Goal: Contribute content

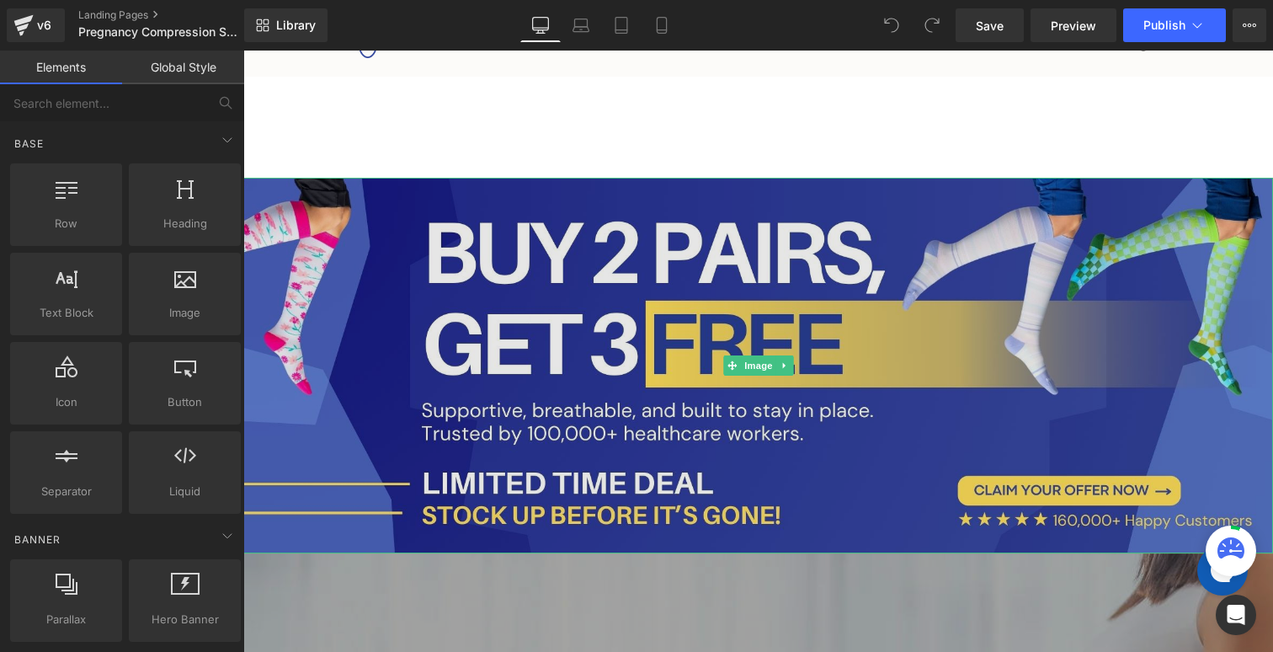
scroll to position [87, 0]
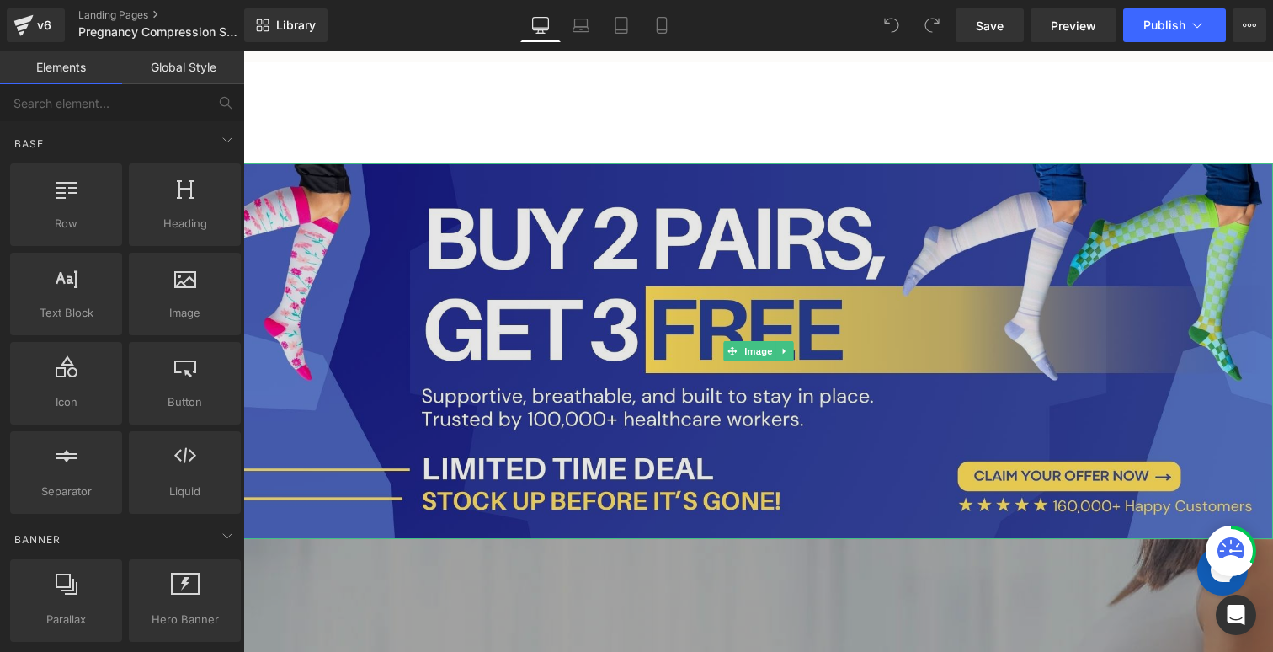
click at [599, 290] on img at bounding box center [758, 350] width 1030 height 375
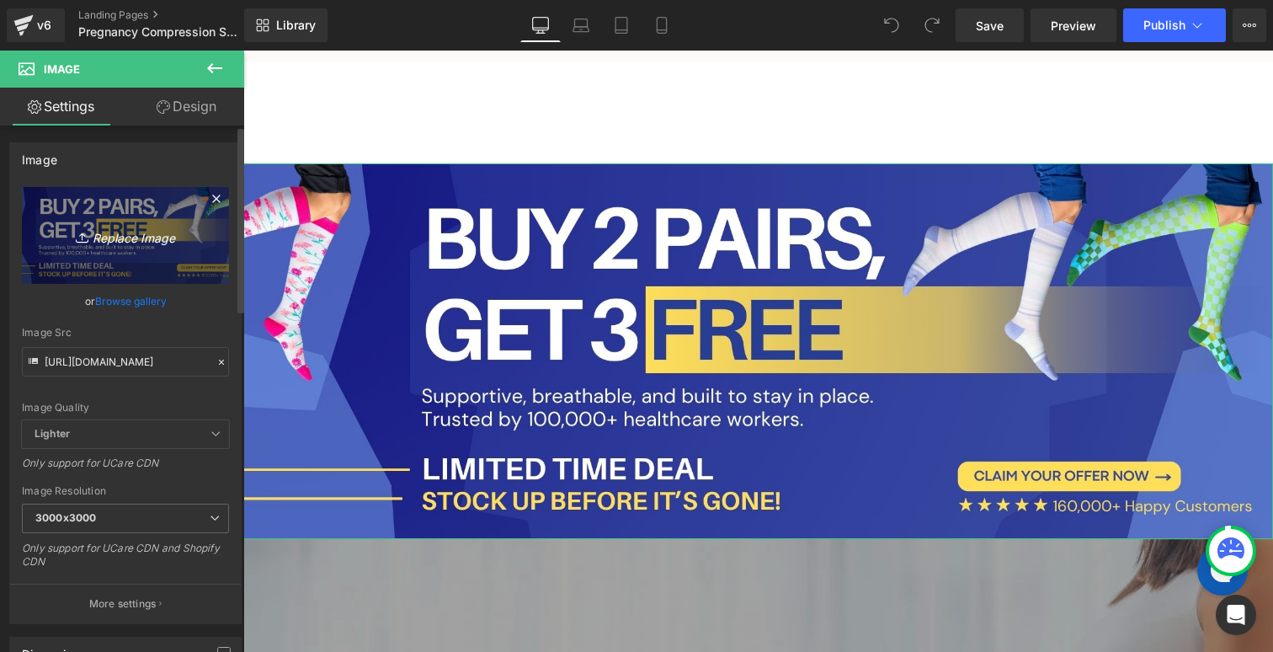
click at [123, 240] on icon "Replace Image" at bounding box center [125, 235] width 135 height 21
type input "C:\fakepath\3.jpg"
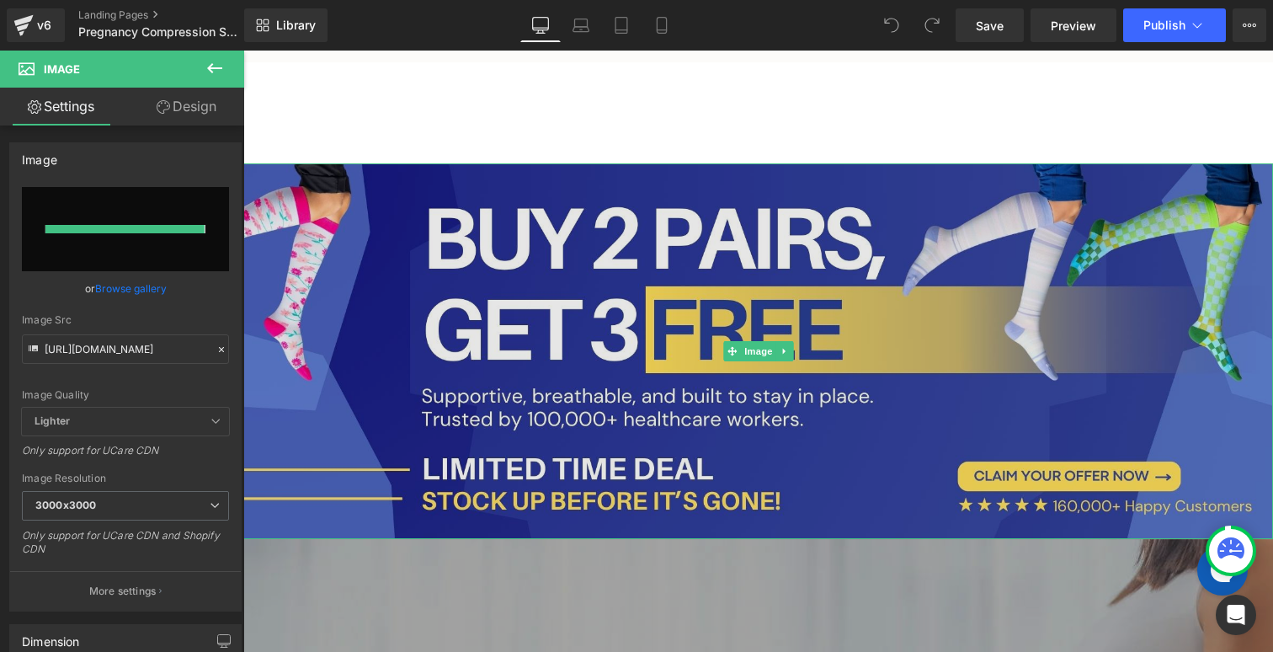
type input "[URL][DOMAIN_NAME]"
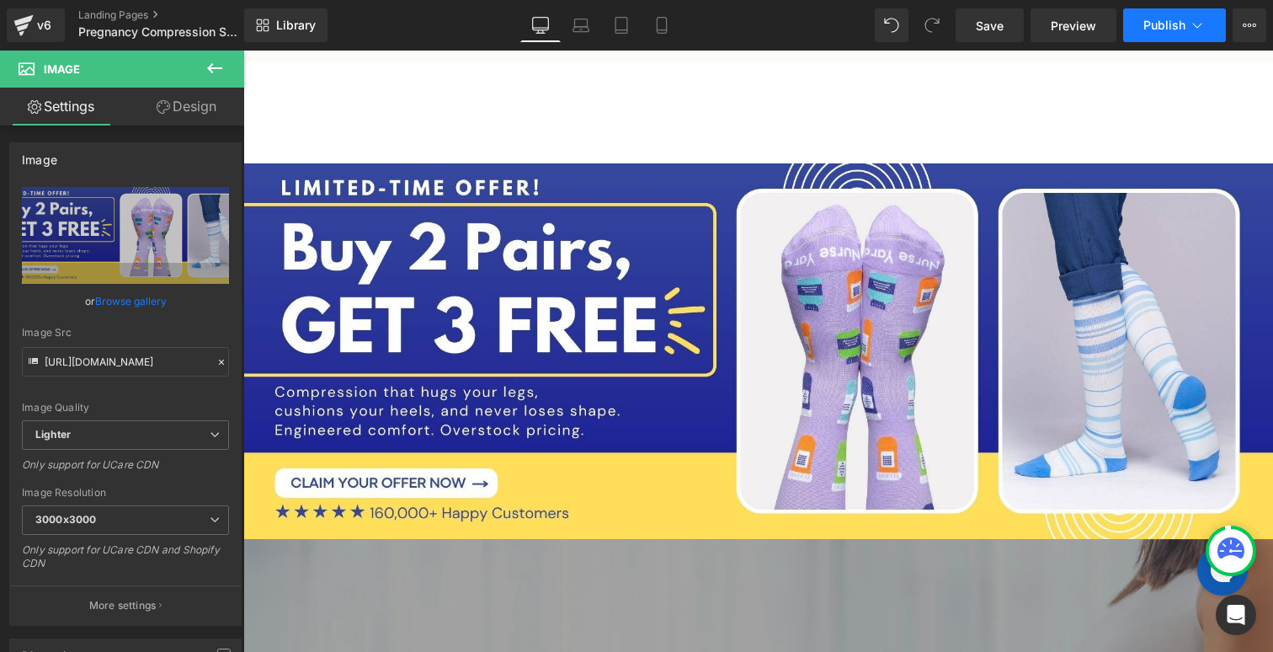
click at [1151, 23] on span "Publish" at bounding box center [1164, 25] width 42 height 13
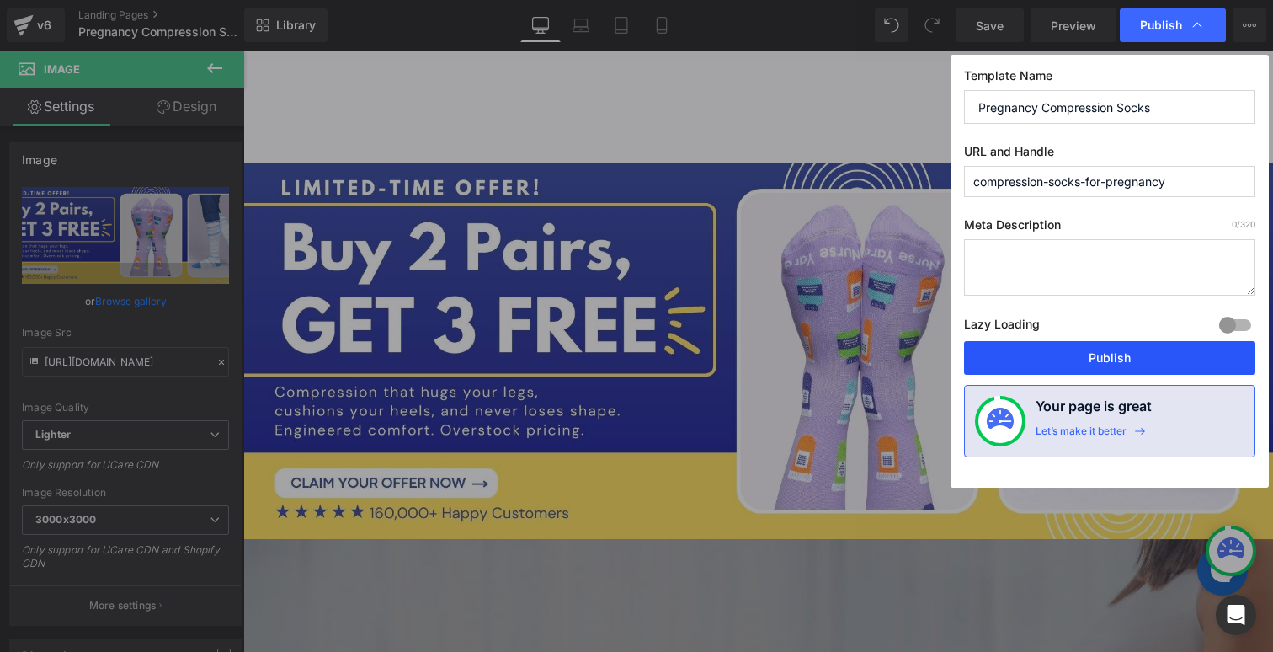
click at [1097, 363] on button "Publish" at bounding box center [1109, 358] width 291 height 34
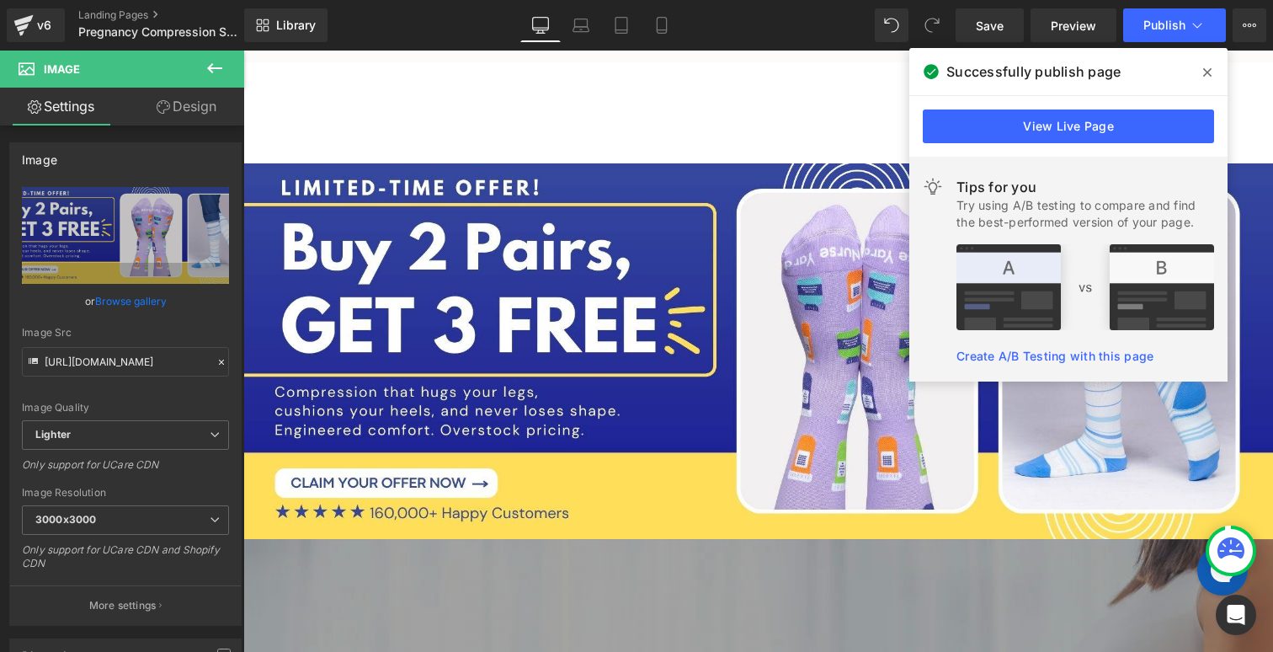
click at [778, 30] on div "Library Desktop Desktop Laptop Tablet Mobile Save Preview Publish Scheduled Vie…" at bounding box center [758, 25] width 1029 height 34
click at [44, 24] on div "v6" at bounding box center [44, 25] width 21 height 22
